Goal: Task Accomplishment & Management: Manage account settings

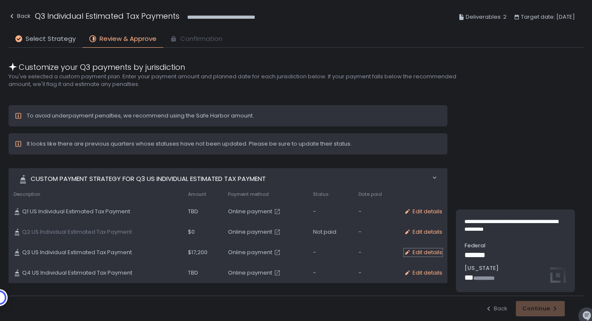
click at [420, 252] on div "Edit details" at bounding box center [423, 252] width 38 height 8
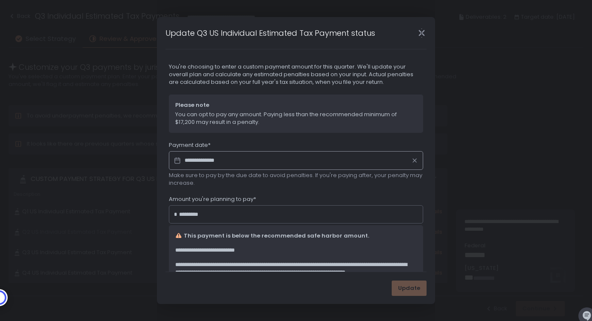
scroll to position [117, 0]
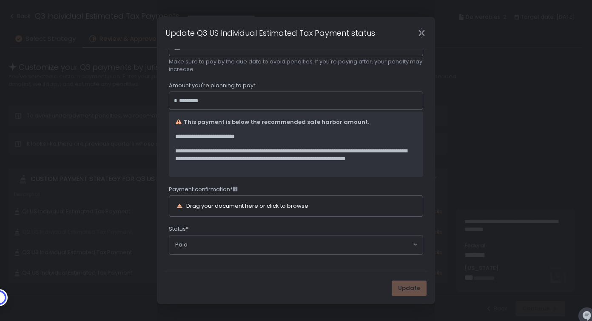
click at [373, 206] on div "Drag your document here or click to browse" at bounding box center [284, 206] width 216 height 10
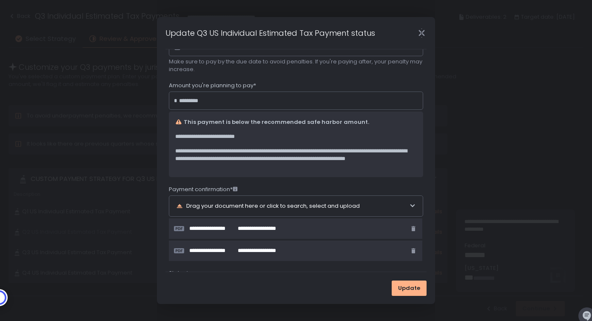
scroll to position [161, 0]
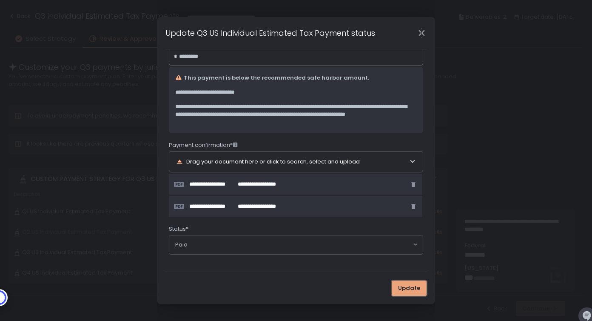
click at [417, 290] on span "Update" at bounding box center [409, 288] width 22 height 8
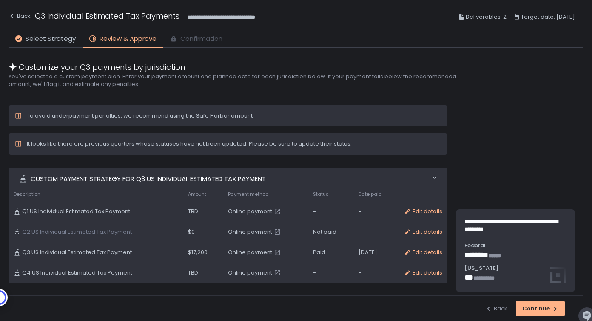
click at [188, 232] on div "$0" at bounding box center [203, 232] width 30 height 8
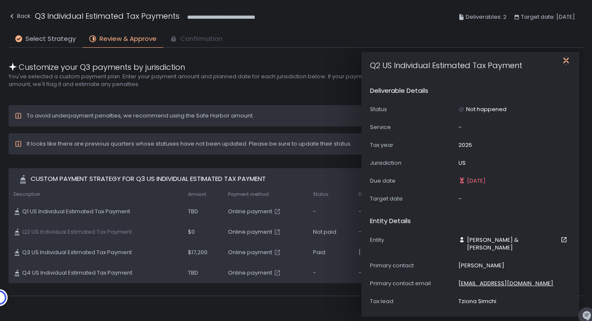
click at [565, 61] on icon "button" at bounding box center [566, 60] width 9 height 9
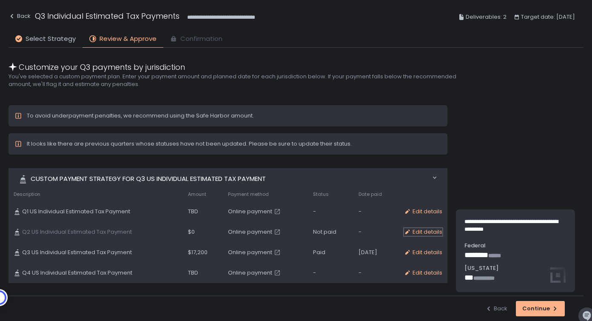
click at [428, 228] on div "Edit details" at bounding box center [423, 232] width 38 height 8
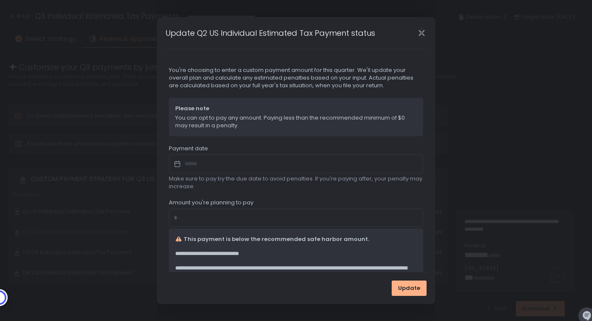
click at [258, 171] on div at bounding box center [296, 163] width 254 height 19
click at [241, 160] on div at bounding box center [296, 163] width 254 height 19
click at [175, 163] on icon at bounding box center [177, 163] width 6 height 0
click at [201, 158] on div at bounding box center [296, 163] width 254 height 19
click at [205, 162] on div at bounding box center [296, 163] width 254 height 19
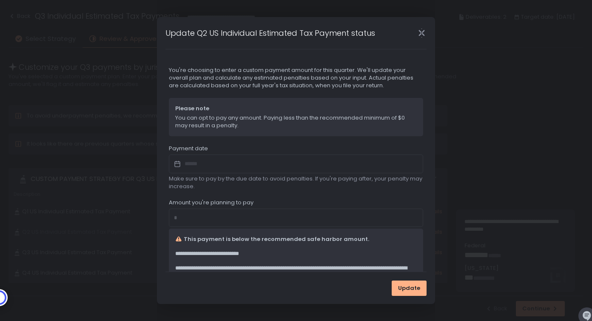
click at [195, 216] on div "*" at bounding box center [296, 217] width 254 height 19
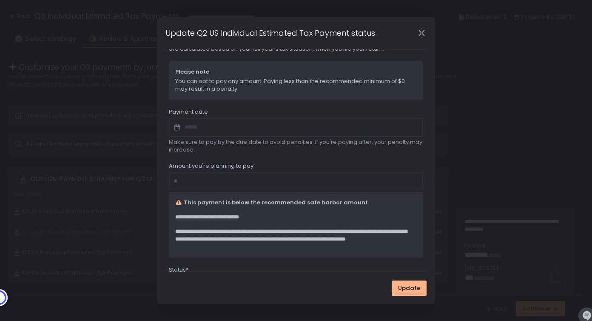
scroll to position [77, 0]
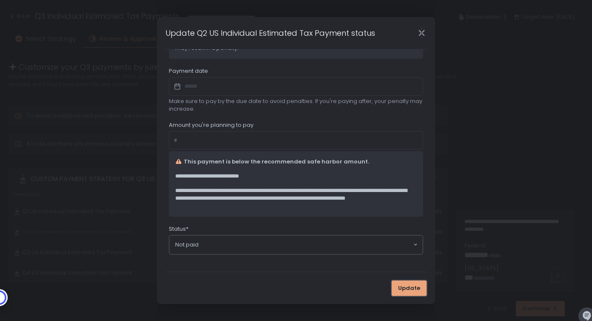
click at [410, 284] on span "Update" at bounding box center [409, 288] width 22 height 8
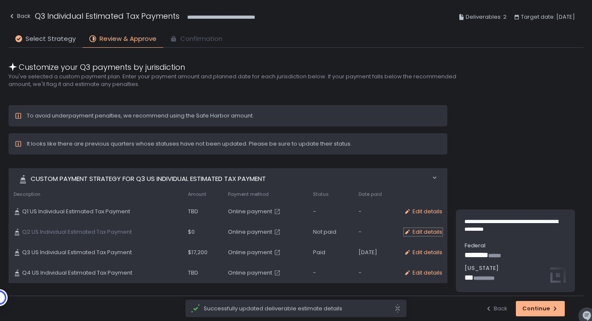
click at [416, 228] on div "Edit details" at bounding box center [423, 232] width 38 height 8
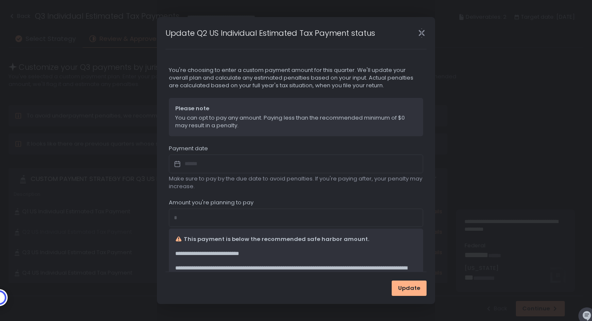
click at [275, 165] on div at bounding box center [296, 163] width 254 height 19
click at [420, 32] on icon "Close" at bounding box center [421, 33] width 6 height 11
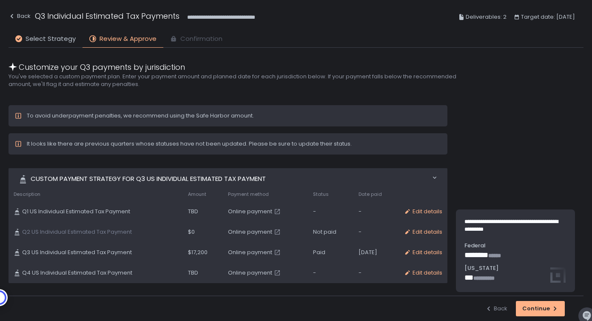
click at [253, 231] on span "Online payment" at bounding box center [250, 232] width 44 height 8
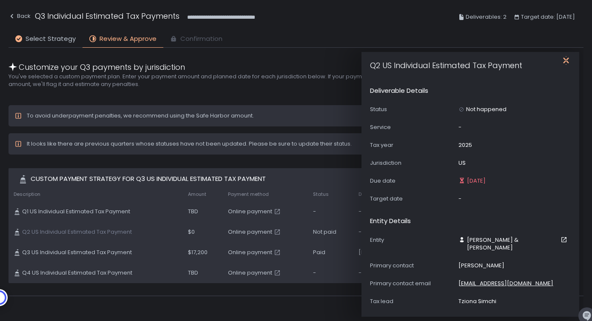
click at [569, 58] on icon "button" at bounding box center [566, 60] width 9 height 9
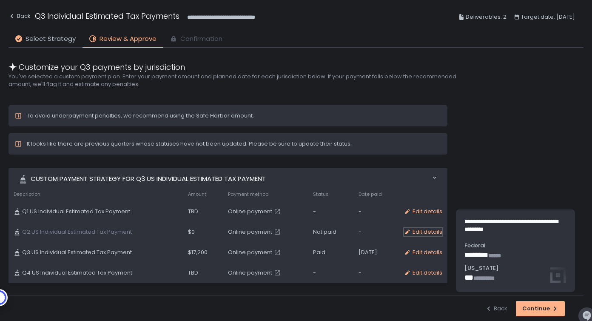
click at [423, 231] on div "Edit details" at bounding box center [423, 232] width 38 height 8
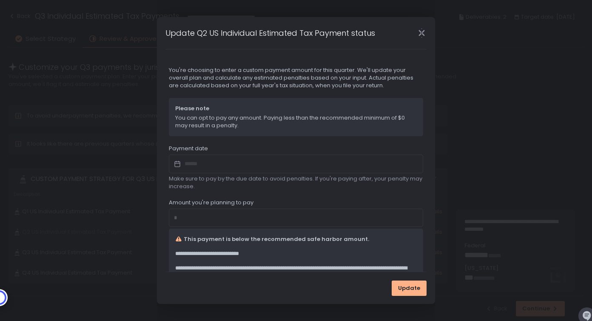
scroll to position [77, 0]
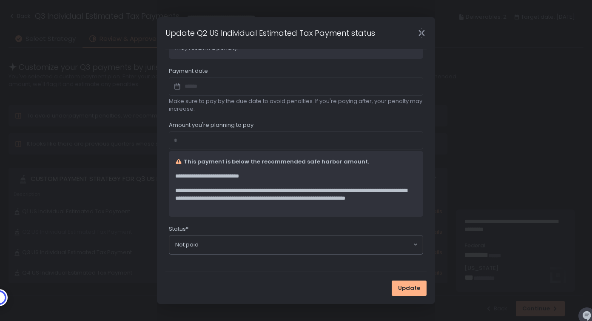
click at [350, 247] on input "Search for option" at bounding box center [306, 244] width 214 height 9
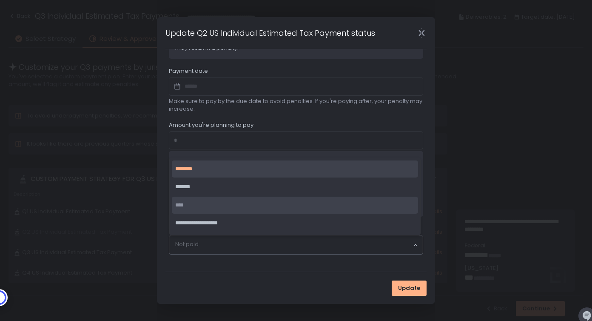
click at [341, 208] on li "****" at bounding box center [295, 204] width 246 height 17
type input "**********"
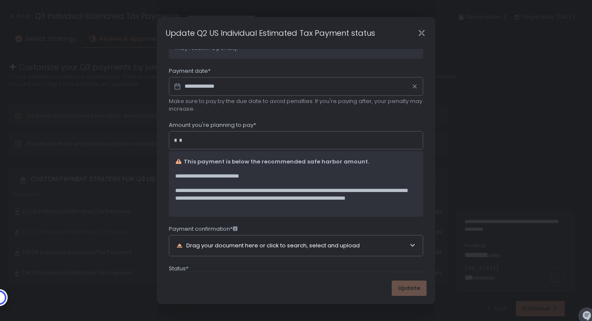
click at [239, 141] on input "*" at bounding box center [298, 140] width 239 height 9
type input "*"
type input "*********"
click at [220, 88] on input "**********" at bounding box center [296, 86] width 254 height 19
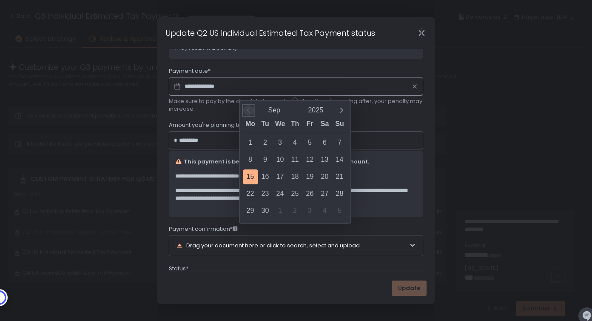
click at [250, 110] on icon "Previous month" at bounding box center [248, 110] width 9 height 9
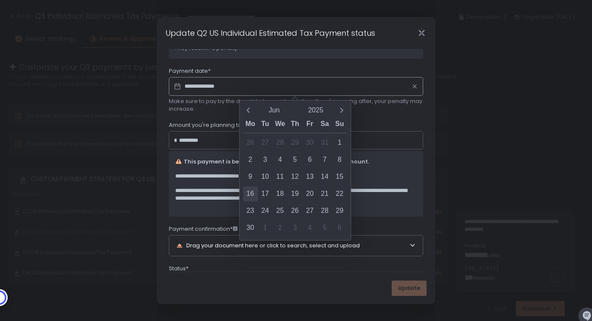
click at [253, 191] on div "16" at bounding box center [250, 193] width 15 height 15
type input "**********"
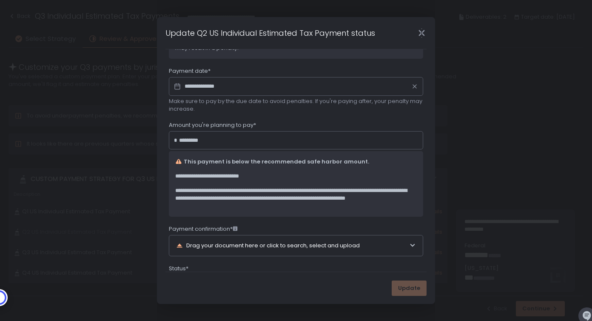
click at [391, 245] on div "Drag your document here or click to search, select and upload" at bounding box center [292, 245] width 233 height 20
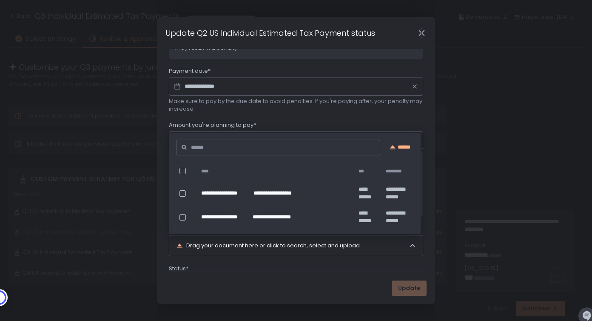
click at [343, 241] on div "Drag your document here or click to search, select and upload" at bounding box center [292, 245] width 233 height 20
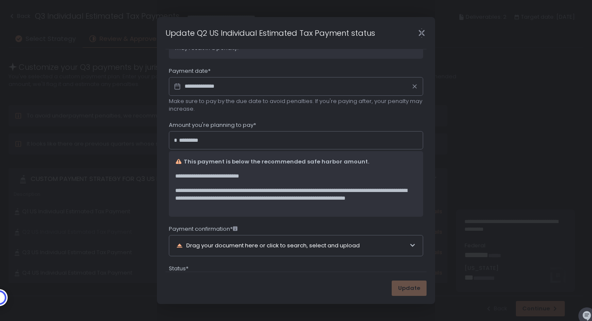
click at [342, 244] on div "Drag your document here or click to search, select and upload" at bounding box center [292, 245] width 233 height 20
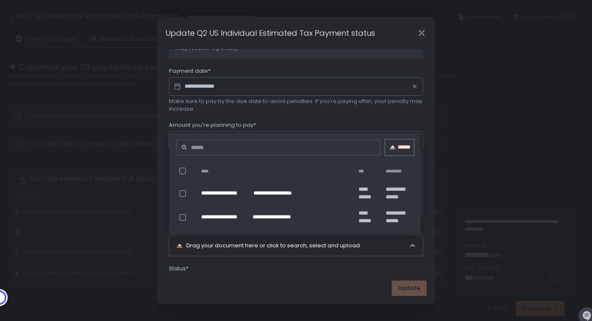
click at [397, 148] on div "******" at bounding box center [399, 147] width 28 height 8
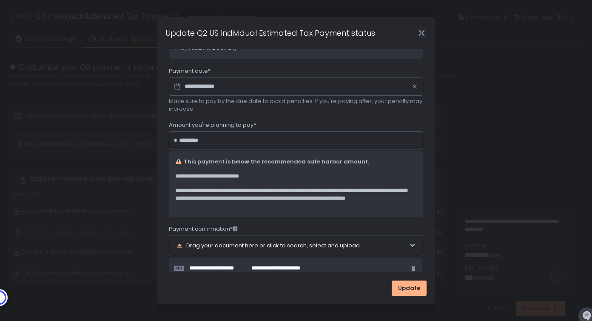
scroll to position [139, 0]
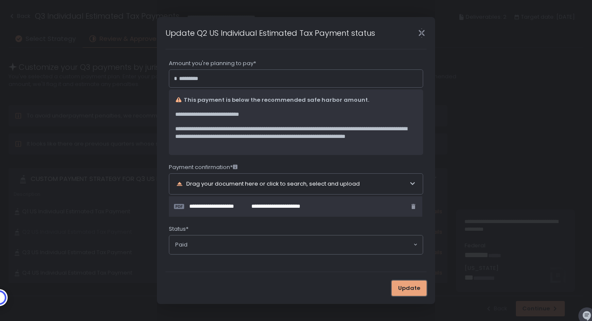
click at [409, 289] on span "Update" at bounding box center [409, 288] width 22 height 8
